Goal: Task Accomplishment & Management: Use online tool/utility

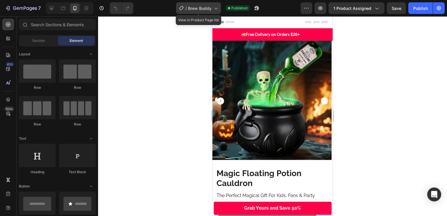
click at [203, 11] on div "/ Brew Buddy" at bounding box center [198, 8] width 45 height 12
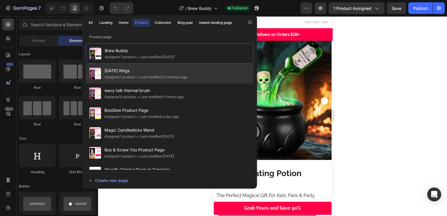
click at [126, 75] on div "Assigned 1 product" at bounding box center [119, 77] width 31 height 6
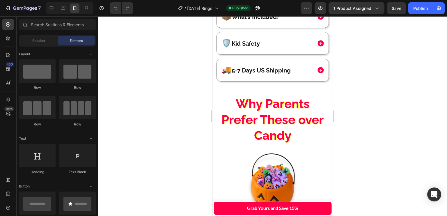
scroll to position [750, 0]
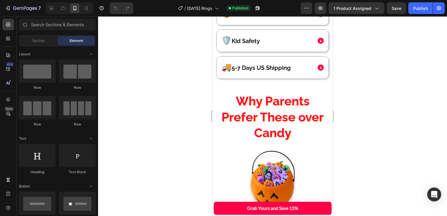
click at [304, 104] on p "Why Parents Prefer These over Candy" at bounding box center [272, 117] width 111 height 48
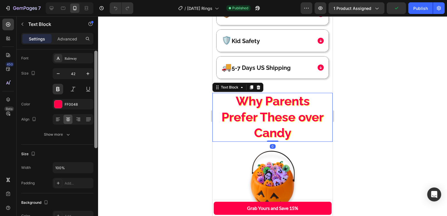
drag, startPoint x: 95, startPoint y: 95, endPoint x: 94, endPoint y: 117, distance: 22.2
click at [94, 117] on div at bounding box center [96, 131] width 4 height 183
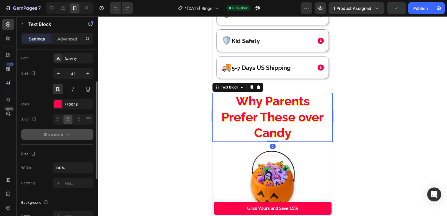
scroll to position [41, 0]
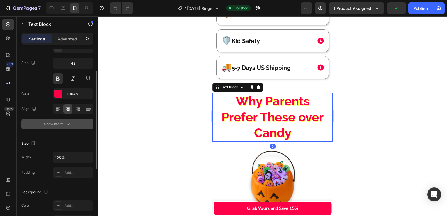
click at [83, 126] on button "Show more" at bounding box center [57, 124] width 72 height 10
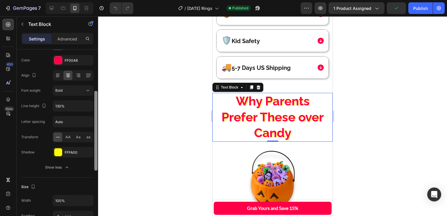
scroll to position [83, 0]
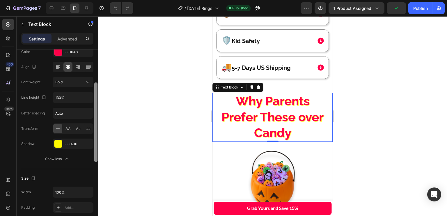
drag, startPoint x: 95, startPoint y: 123, endPoint x: 94, endPoint y: 145, distance: 22.4
click at [94, 145] on div at bounding box center [95, 122] width 3 height 80
click at [88, 143] on icon "button" at bounding box center [87, 143] width 5 height 5
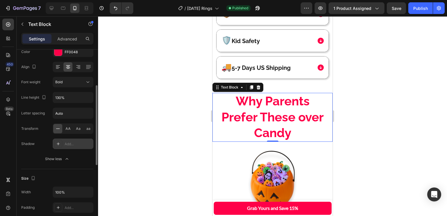
click at [58, 144] on icon at bounding box center [58, 143] width 3 height 3
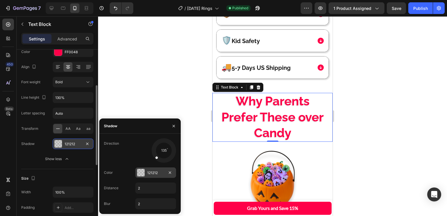
click at [140, 174] on div at bounding box center [141, 173] width 8 height 8
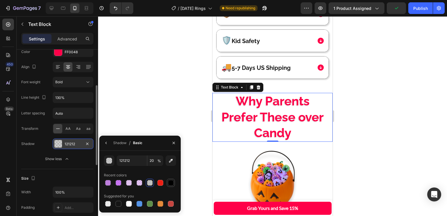
click at [168, 184] on div at bounding box center [170, 182] width 7 height 7
type input "000000"
type input "100"
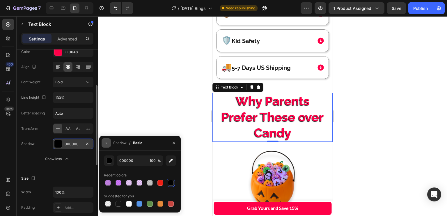
click at [104, 143] on icon "button" at bounding box center [106, 143] width 5 height 5
click at [98, 143] on div "450 Beta Sections(18) Elements(84) Section Element Hero Section Product Detail …" at bounding box center [49, 116] width 98 height 200
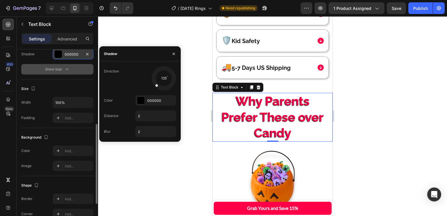
scroll to position [172, 0]
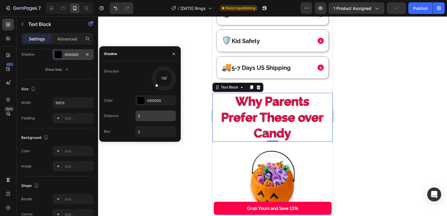
click at [149, 117] on input "2" at bounding box center [156, 116] width 40 height 10
click at [144, 131] on input "2" at bounding box center [156, 131] width 40 height 10
click at [139, 115] on input "2" at bounding box center [156, 116] width 40 height 10
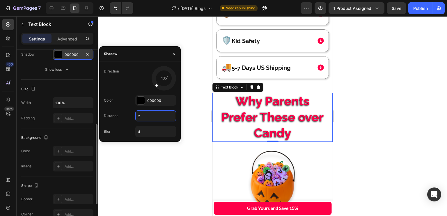
click at [72, 88] on div "Size" at bounding box center [57, 88] width 72 height 9
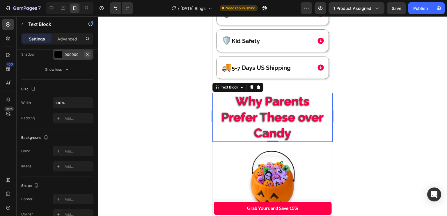
click at [86, 54] on icon "button" at bounding box center [87, 54] width 5 height 5
type input "2"
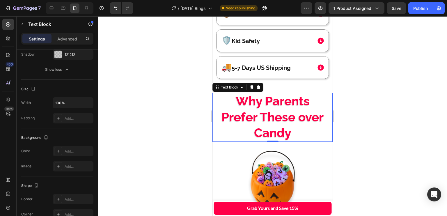
scroll to position [0, 0]
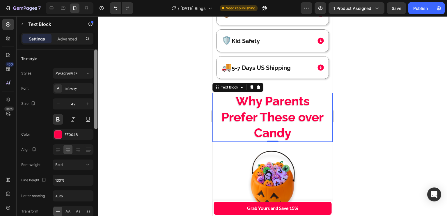
click at [94, 113] on div at bounding box center [96, 140] width 4 height 183
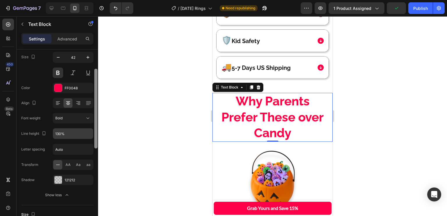
click at [86, 127] on div "Text style Styles Paragraph 1* Font Raleway Size 42 Color FF0048 Align Font wei…" at bounding box center [58, 140] width 82 height 183
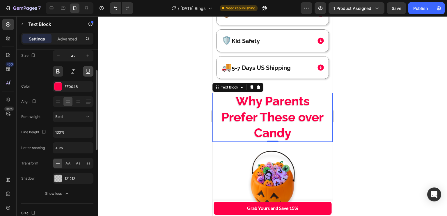
click at [84, 69] on button at bounding box center [88, 71] width 10 height 10
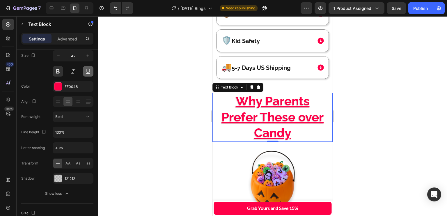
click at [84, 70] on button at bounding box center [88, 71] width 10 height 10
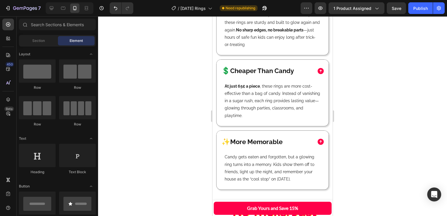
scroll to position [1171, 0]
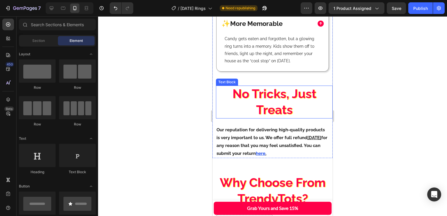
click at [262, 86] on p "No Tricks, Just Treats" at bounding box center [275, 102] width 116 height 32
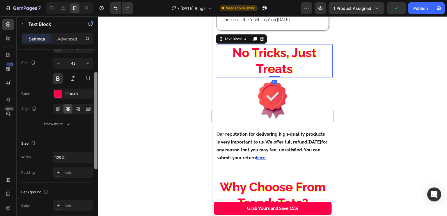
scroll to position [43, 0]
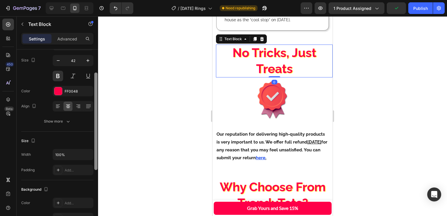
drag, startPoint x: 96, startPoint y: 111, endPoint x: 94, endPoint y: 130, distance: 19.7
click at [94, 130] on div at bounding box center [96, 140] width 4 height 183
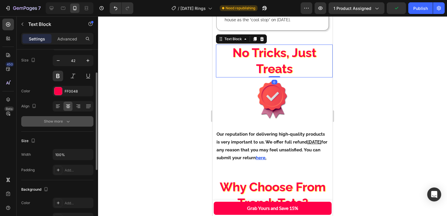
click at [86, 121] on button "Show more" at bounding box center [57, 121] width 72 height 10
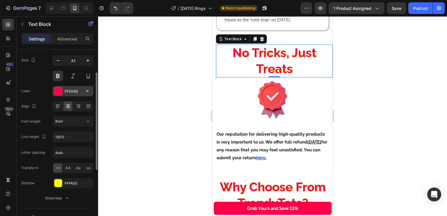
click at [75, 89] on div "FF0048" at bounding box center [73, 91] width 17 height 5
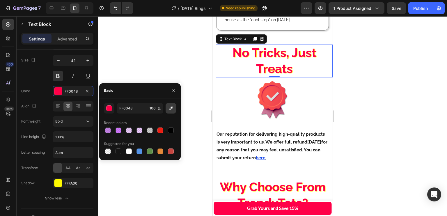
click at [170, 106] on icon "button" at bounding box center [171, 108] width 6 height 6
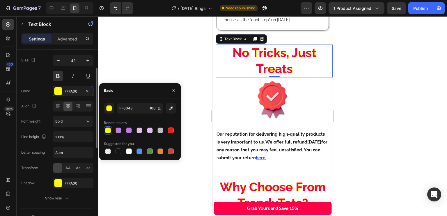
type input "FFFA00"
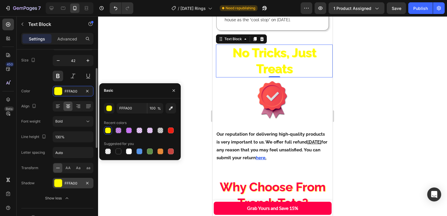
click at [64, 181] on div "FFFA00" at bounding box center [73, 183] width 41 height 10
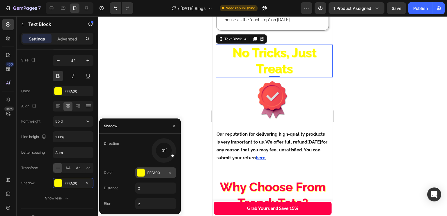
click at [137, 169] on div at bounding box center [141, 173] width 8 height 8
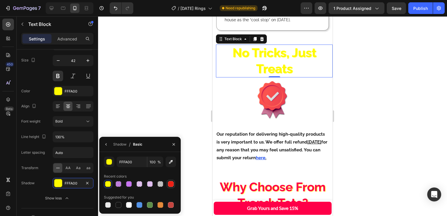
click at [175, 187] on div at bounding box center [171, 184] width 8 height 8
type input "ED2015"
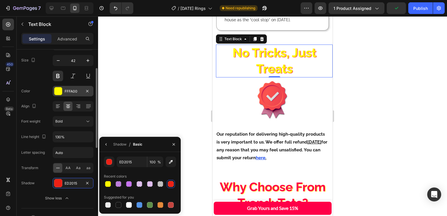
click at [86, 182] on icon "button" at bounding box center [87, 183] width 5 height 5
click at [68, 86] on div "FFFA00" at bounding box center [73, 91] width 41 height 10
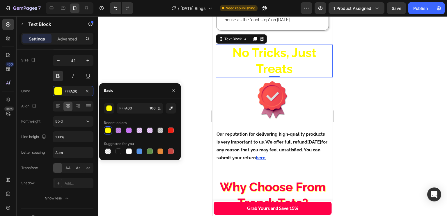
click at [170, 133] on div at bounding box center [171, 130] width 6 height 6
type input "ED2015"
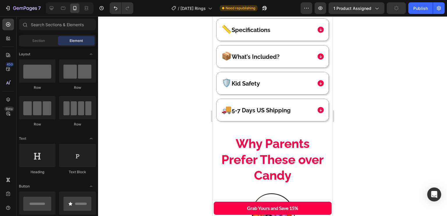
scroll to position [710, 0]
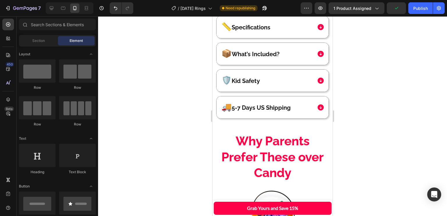
click at [328, 87] on div "97% Buyer Satisfaction Rate Text Block [DATE] LED Rings Pack (50 pcs) (P) Title…" at bounding box center [272, 90] width 120 height 1149
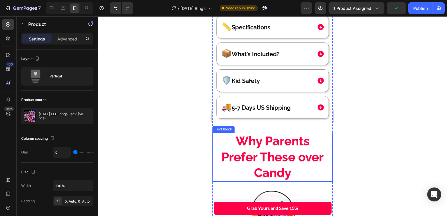
click at [286, 140] on p "Why Parents Prefer These over Candy" at bounding box center [272, 157] width 111 height 48
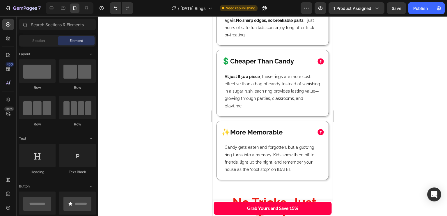
scroll to position [1131, 0]
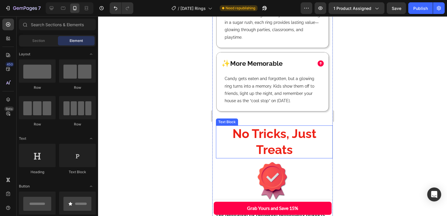
click at [285, 139] on p "No Tricks, Just Treats" at bounding box center [275, 142] width 116 height 32
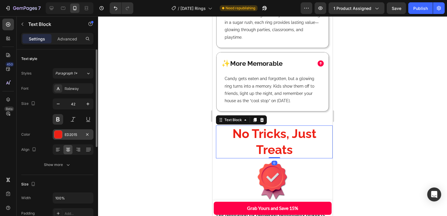
click at [68, 132] on div "ED2015" at bounding box center [73, 134] width 17 height 5
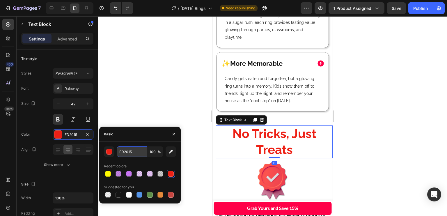
click at [130, 150] on input "ED2015" at bounding box center [132, 151] width 30 height 10
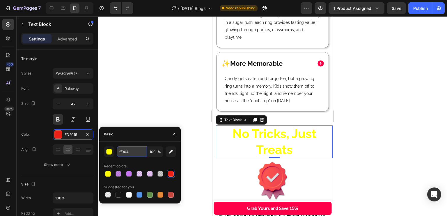
type input "ff0048"
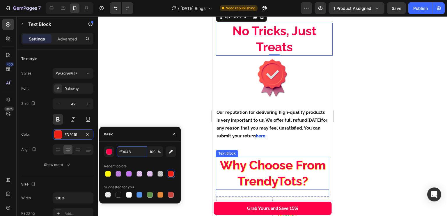
scroll to position [1238, 0]
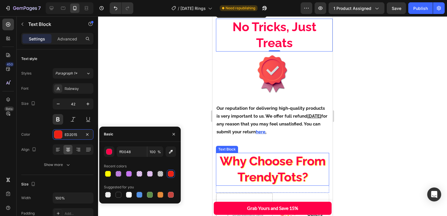
click at [270, 160] on p "Why Choose From TrendyTots?" at bounding box center [273, 169] width 112 height 32
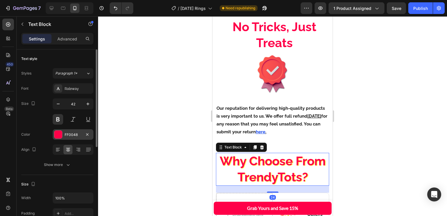
click at [70, 132] on div "FF0048" at bounding box center [73, 134] width 17 height 5
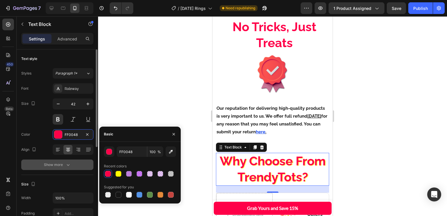
click at [77, 162] on button "Show more" at bounding box center [57, 165] width 72 height 10
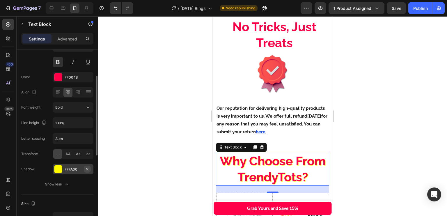
scroll to position [58, 0]
click at [88, 165] on button "button" at bounding box center [87, 168] width 7 height 7
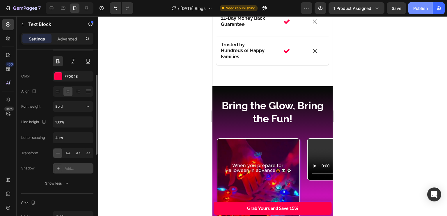
scroll to position [1578, 0]
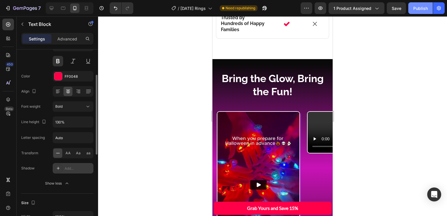
click at [395, 8] on span "Save" at bounding box center [397, 8] width 10 height 5
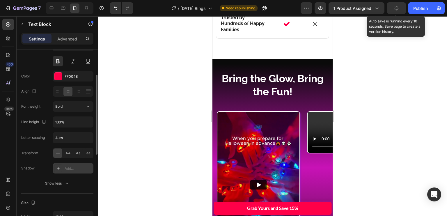
click at [418, 9] on div "Publish" at bounding box center [420, 8] width 15 height 6
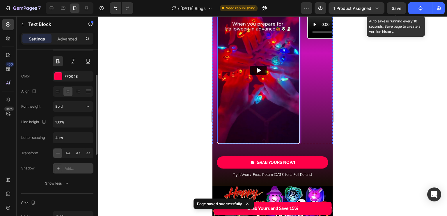
scroll to position [1691, 0]
click at [291, 71] on img at bounding box center [258, 70] width 82 height 146
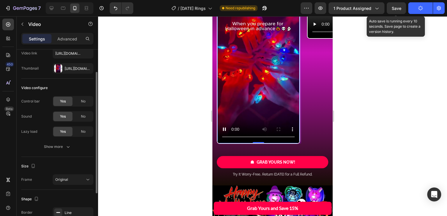
scroll to position [35, 0]
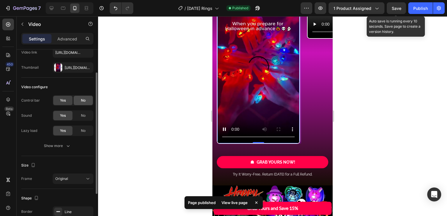
click at [82, 98] on span "No" at bounding box center [83, 100] width 5 height 5
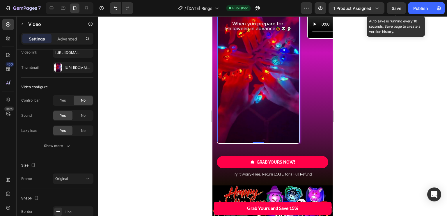
click at [291, 102] on video at bounding box center [258, 70] width 82 height 146
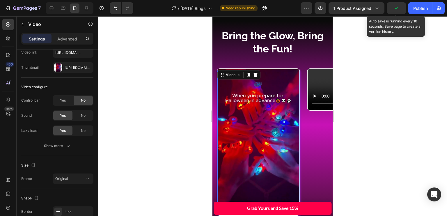
scroll to position [1628, 0]
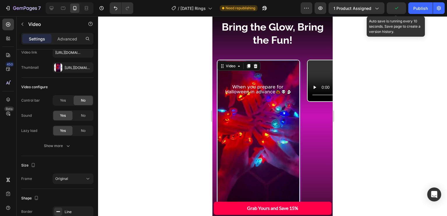
click at [265, 131] on video at bounding box center [258, 133] width 82 height 146
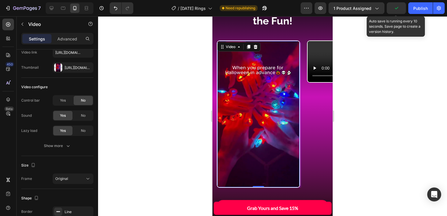
scroll to position [1649, 0]
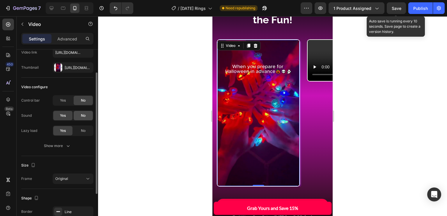
click at [88, 114] on div "No" at bounding box center [83, 115] width 19 height 9
click at [249, 161] on video at bounding box center [258, 113] width 82 height 146
click at [65, 147] on icon "button" at bounding box center [68, 146] width 6 height 6
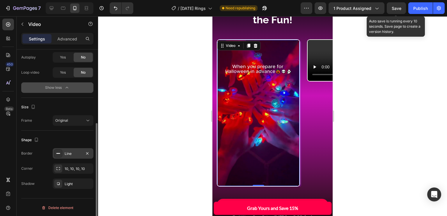
scroll to position [124, 0]
click at [263, 118] on video at bounding box center [258, 113] width 82 height 146
click at [314, 81] on video at bounding box center [349, 60] width 82 height 41
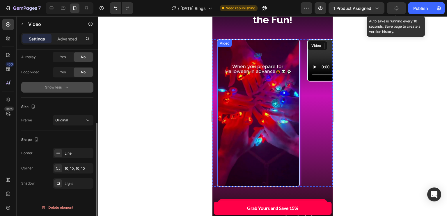
click at [278, 114] on video at bounding box center [258, 113] width 82 height 146
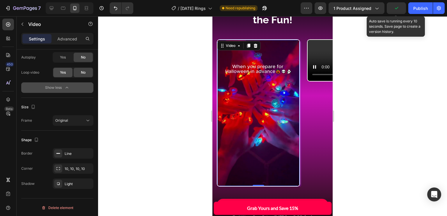
click at [60, 71] on span "Yes" at bounding box center [63, 72] width 6 height 5
click at [316, 81] on video at bounding box center [349, 60] width 82 height 41
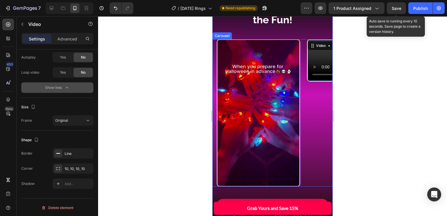
click at [280, 104] on video at bounding box center [258, 113] width 82 height 146
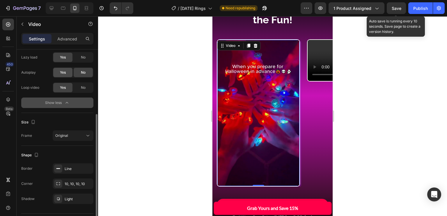
scroll to position [108, 0]
click at [77, 87] on div "No" at bounding box center [83, 87] width 19 height 9
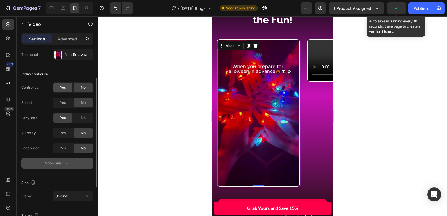
scroll to position [51, 0]
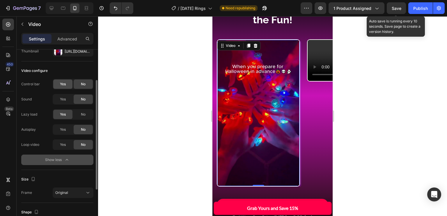
click at [72, 84] on div "Yes" at bounding box center [62, 83] width 19 height 9
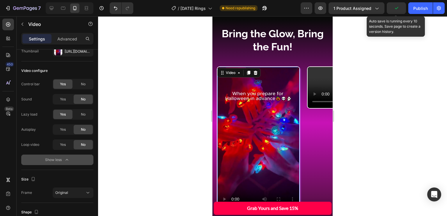
scroll to position [1581, 0]
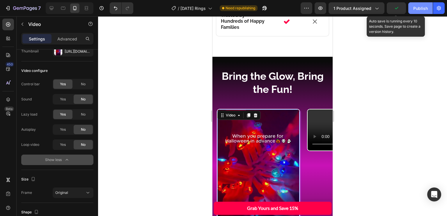
click at [414, 5] on div "Publish" at bounding box center [420, 8] width 15 height 6
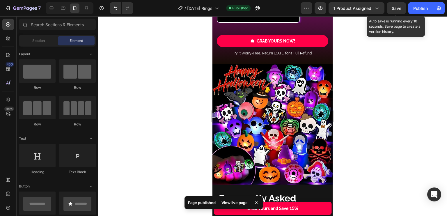
scroll to position [1611, 0]
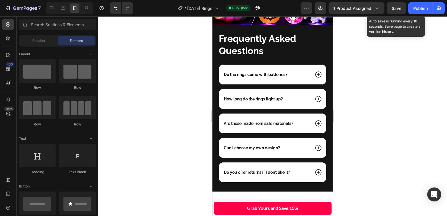
scroll to position [1973, 0]
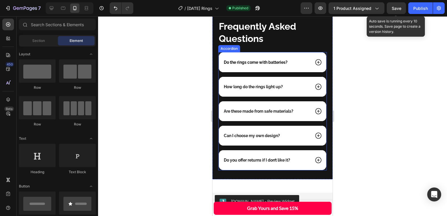
click at [267, 60] on span "Do the rings come with batteries?" at bounding box center [256, 62] width 64 height 5
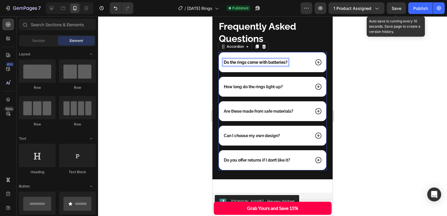
click at [257, 84] on p "How long do the rings light up?" at bounding box center [253, 86] width 59 height 5
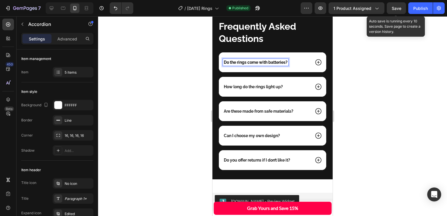
click at [296, 69] on div "Do the rings come with batteries? How long do the rings light up? Are these mad…" at bounding box center [272, 111] width 109 height 118
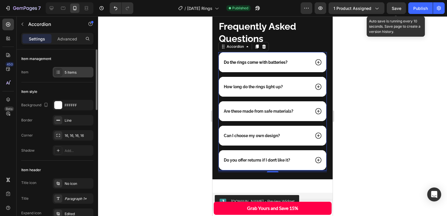
click at [77, 69] on div "5 items" at bounding box center [73, 72] width 41 height 10
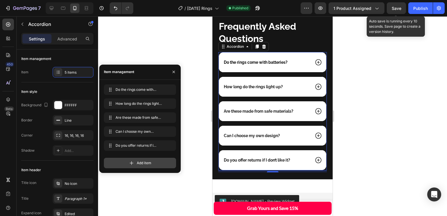
click at [141, 162] on span "Add item" at bounding box center [144, 162] width 15 height 5
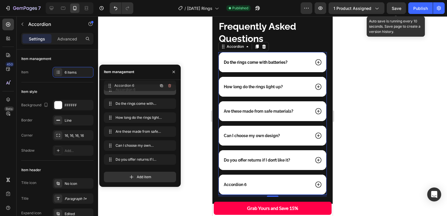
drag, startPoint x: 109, startPoint y: 158, endPoint x: 109, endPoint y: 85, distance: 73.6
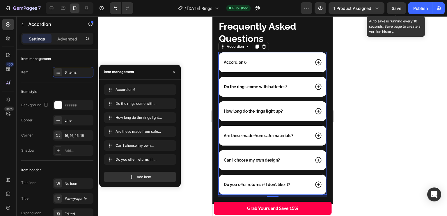
click at [236, 59] on div "Accordion 6" at bounding box center [235, 62] width 25 height 7
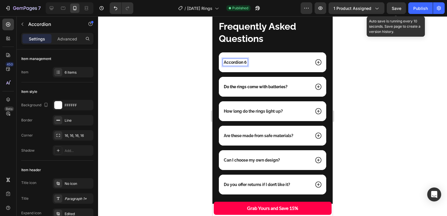
click at [233, 60] on p "Accordion 6" at bounding box center [235, 62] width 23 height 5
click at [315, 59] on icon at bounding box center [319, 63] width 8 height 8
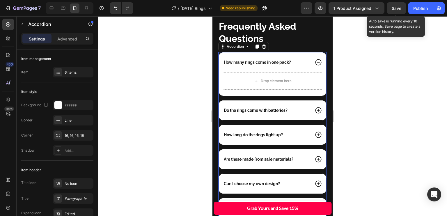
click at [315, 107] on icon at bounding box center [318, 110] width 6 height 6
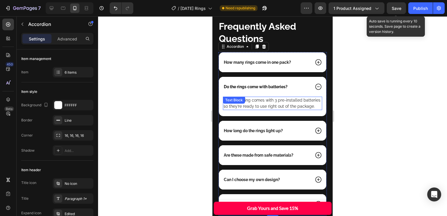
click at [301, 103] on p "Yes! Each ring comes with 3 pre-installed batteries so they’re ready to use rig…" at bounding box center [273, 103] width 98 height 12
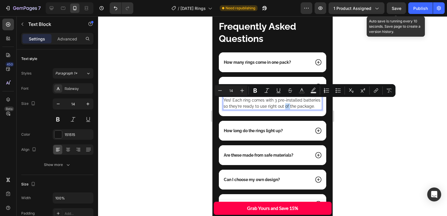
copy p "of"
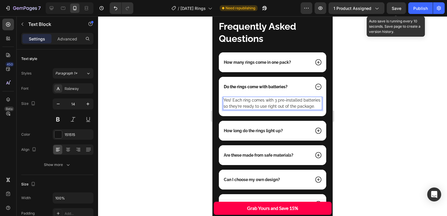
click at [300, 107] on p "Yes! Each ring comes with 3 pre-installed batteries so they’re ready to use rig…" at bounding box center [273, 103] width 98 height 12
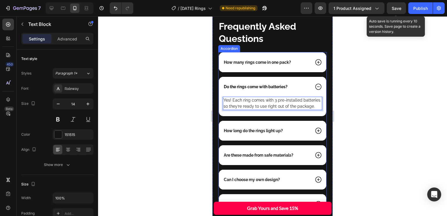
click at [303, 83] on div "Do the rings come with batteries?" at bounding box center [266, 86] width 87 height 7
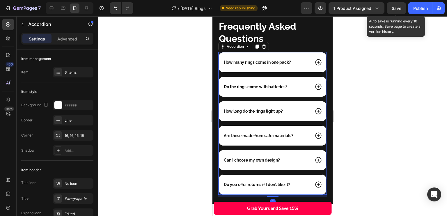
click at [303, 83] on div "Do the rings come with batteries?" at bounding box center [266, 86] width 87 height 7
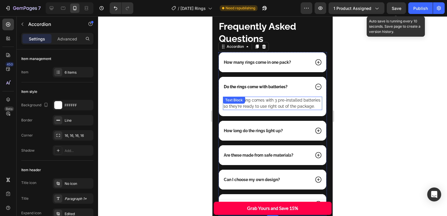
click at [305, 97] on p "Yes! Each ring comes with 3 pre-installed batteries so they’re ready to use rig…" at bounding box center [273, 103] width 98 height 12
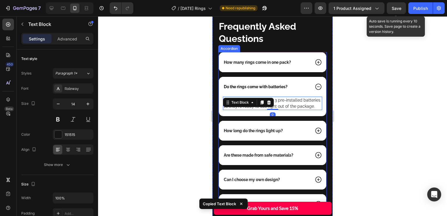
drag, startPoint x: 311, startPoint y: 59, endPoint x: 302, endPoint y: 77, distance: 20.1
click at [315, 59] on icon at bounding box center [318, 62] width 6 height 6
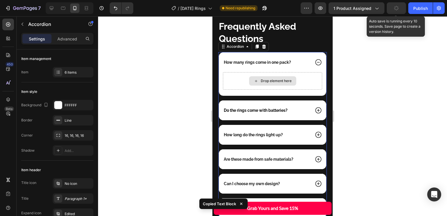
click at [288, 72] on div "Drop element here" at bounding box center [272, 80] width 99 height 17
click at [298, 74] on div "Drop element here" at bounding box center [272, 80] width 99 height 17
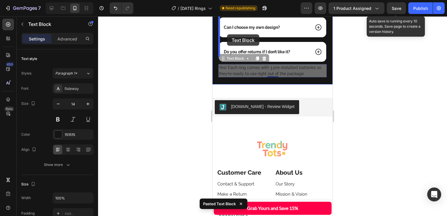
scroll to position [2076, 0]
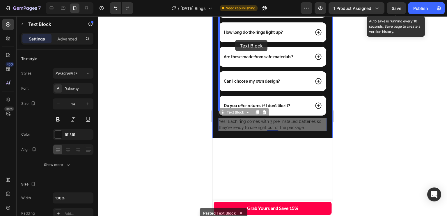
drag, startPoint x: 226, startPoint y: 32, endPoint x: 254, endPoint y: 161, distance: 131.8
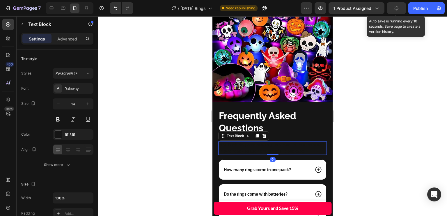
scroll to position [1906, 0]
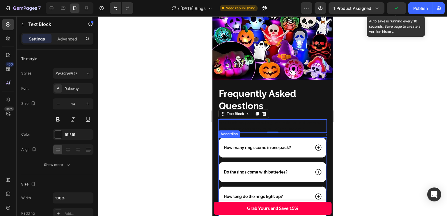
click at [315, 144] on icon at bounding box center [319, 148] width 8 height 8
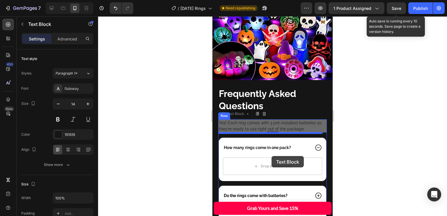
drag, startPoint x: 244, startPoint y: 118, endPoint x: 269, endPoint y: 160, distance: 48.5
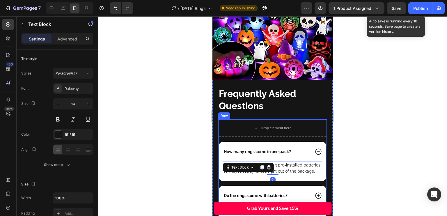
scroll to position [1928, 0]
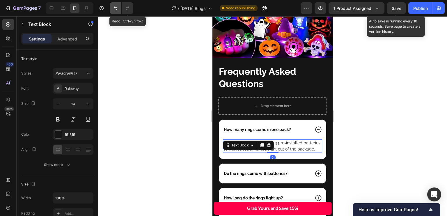
click at [118, 8] on icon "Undo/Redo" at bounding box center [116, 8] width 6 height 6
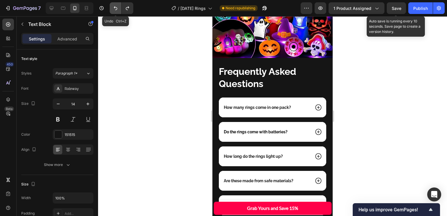
click at [118, 8] on icon "Undo/Redo" at bounding box center [116, 8] width 6 height 6
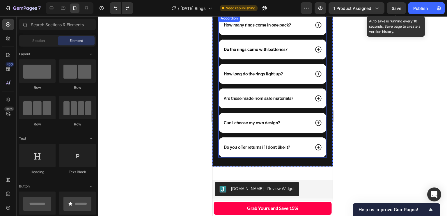
scroll to position [1982, 0]
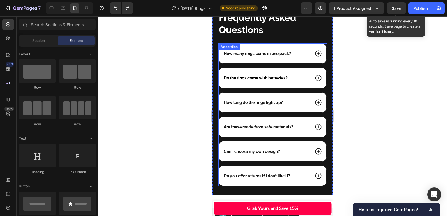
click at [308, 47] on div "How many rings come in one pack?" at bounding box center [272, 54] width 107 height 20
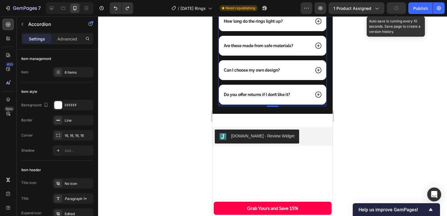
scroll to position [1995, 0]
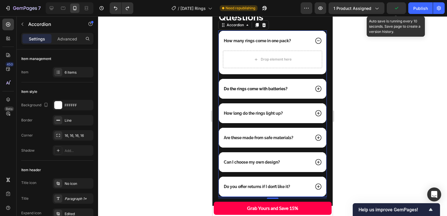
click at [279, 38] on p "How many rings come in one pack?" at bounding box center [257, 40] width 67 height 5
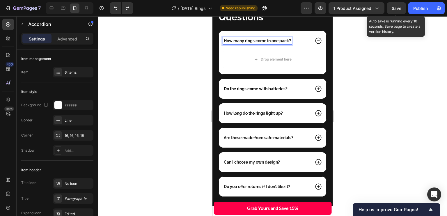
click at [295, 40] on div "How many rings come in one pack?" at bounding box center [272, 41] width 107 height 20
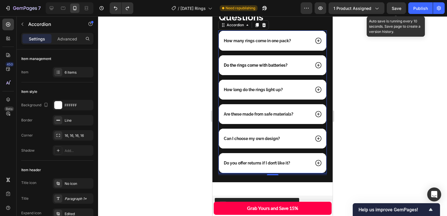
click at [302, 37] on div "How many rings come in one pack?" at bounding box center [266, 40] width 87 height 7
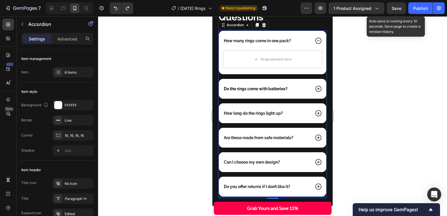
click at [291, 37] on div "How many rings come in one pack?" at bounding box center [257, 40] width 69 height 7
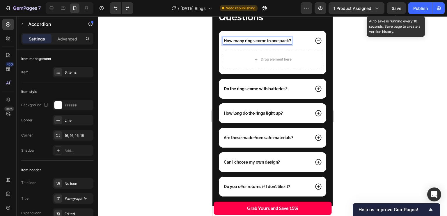
click at [294, 37] on div "How many rings come in one pack?" at bounding box center [266, 40] width 87 height 7
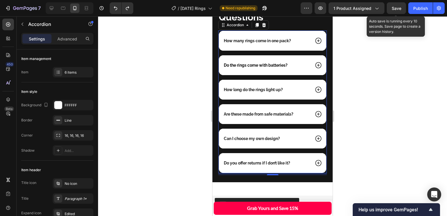
click at [297, 37] on div "How many rings come in one pack?" at bounding box center [266, 40] width 87 height 7
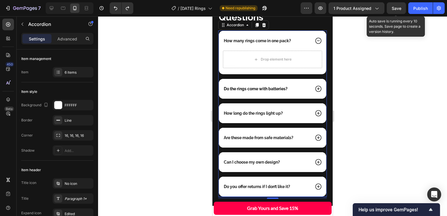
click at [284, 37] on div "How many rings come in one pack?" at bounding box center [257, 40] width 69 height 7
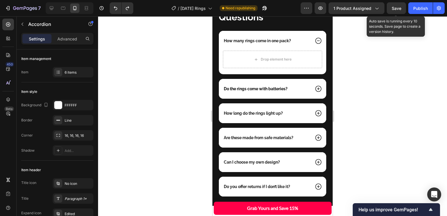
click at [303, 38] on div "How many rings come in one pack?" at bounding box center [266, 40] width 87 height 7
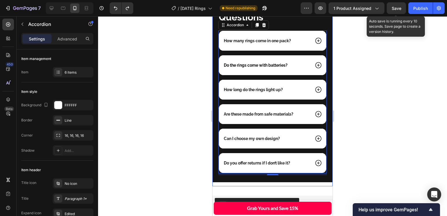
click at [282, 179] on div "frequently asked questions Heading How many rings come in one pack? Do the ring…" at bounding box center [272, 88] width 120 height 195
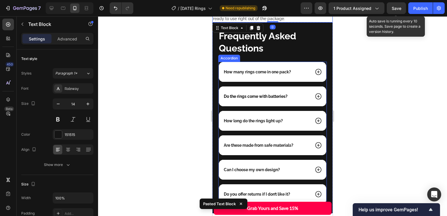
scroll to position [1945, 0]
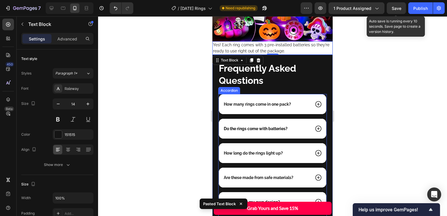
click at [315, 101] on icon at bounding box center [318, 104] width 6 height 6
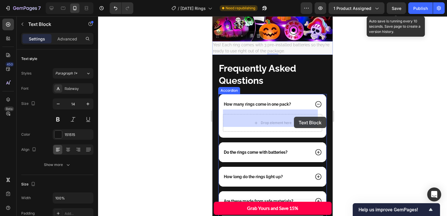
drag, startPoint x: 247, startPoint y: 42, endPoint x: 294, endPoint y: 116, distance: 87.7
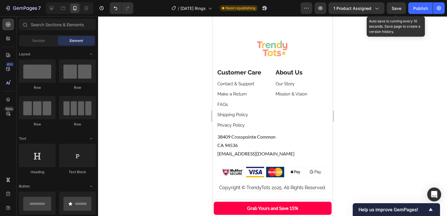
scroll to position [2182, 0]
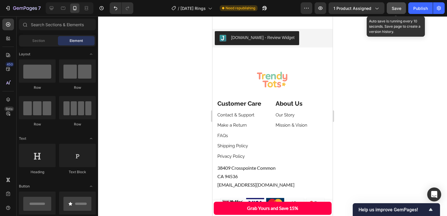
click at [401, 8] on span "Save" at bounding box center [397, 8] width 10 height 5
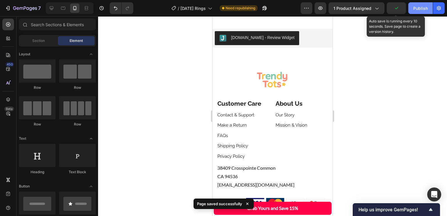
click at [416, 9] on div "Publish" at bounding box center [420, 8] width 15 height 6
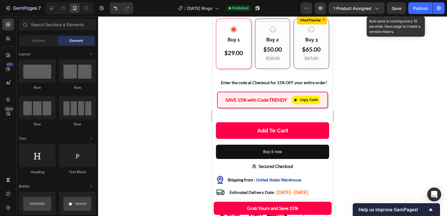
scroll to position [364, 0]
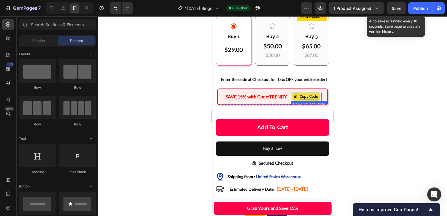
click at [300, 94] on div "Copy Code" at bounding box center [309, 97] width 18 height 6
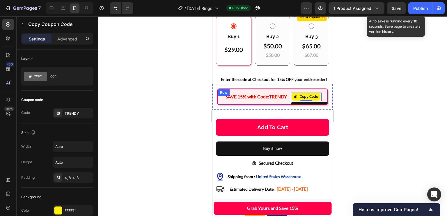
click at [283, 103] on div "SAVE 15% with Code: TRENDY Text Block Copy Code Copy Coupon Code 0 Row" at bounding box center [272, 96] width 111 height 17
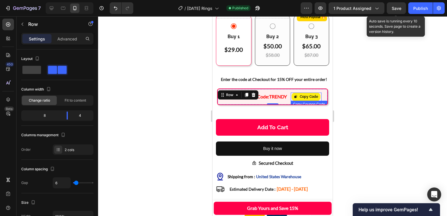
click at [295, 94] on div "Copy Code" at bounding box center [306, 97] width 24 height 6
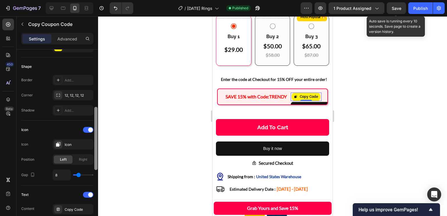
scroll to position [164, 0]
drag, startPoint x: 95, startPoint y: 75, endPoint x: 108, endPoint y: 132, distance: 58.4
click at [108, 0] on div "7 Version history / [DATE] Rings Published Preview 1 product assigned Save Auto…" at bounding box center [223, 0] width 447 height 0
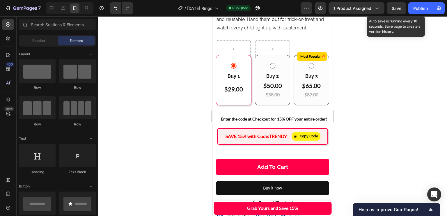
scroll to position [392, 0]
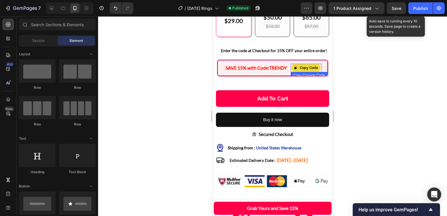
click at [294, 65] on div "Copy Code" at bounding box center [306, 68] width 24 height 6
